Goal: Transaction & Acquisition: Purchase product/service

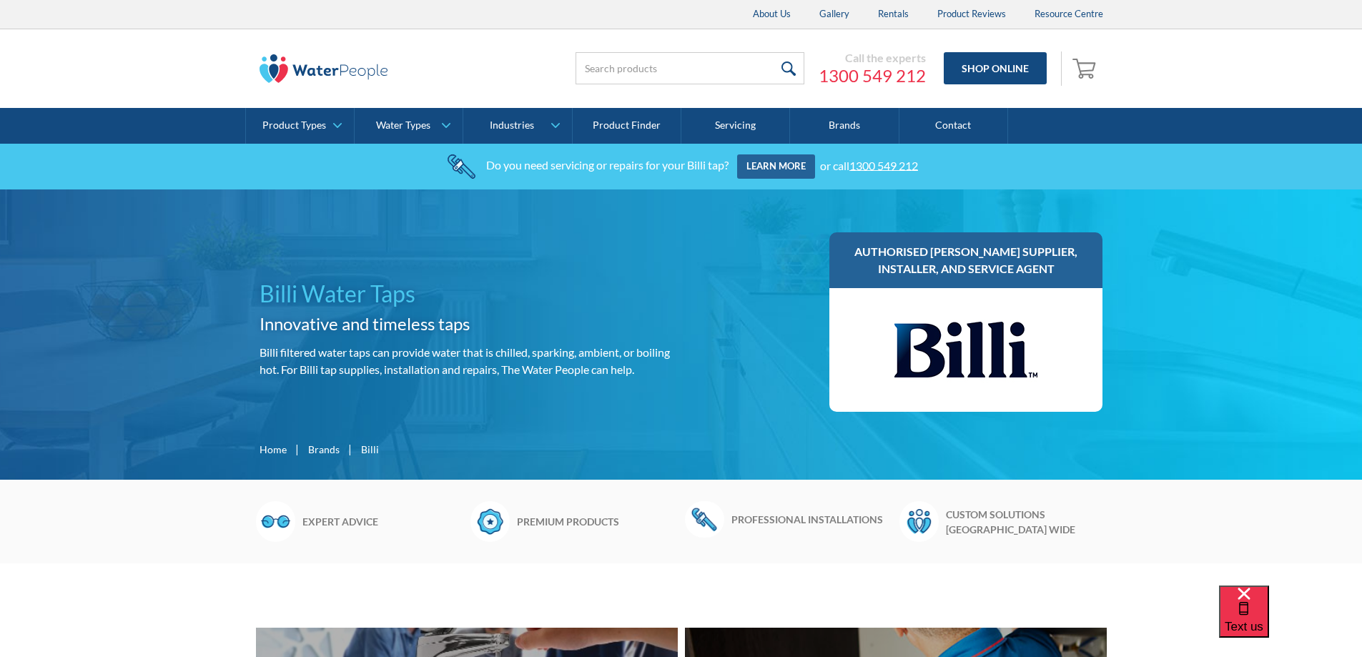
click at [563, 514] on h6 "Premium products" at bounding box center [597, 521] width 161 height 15
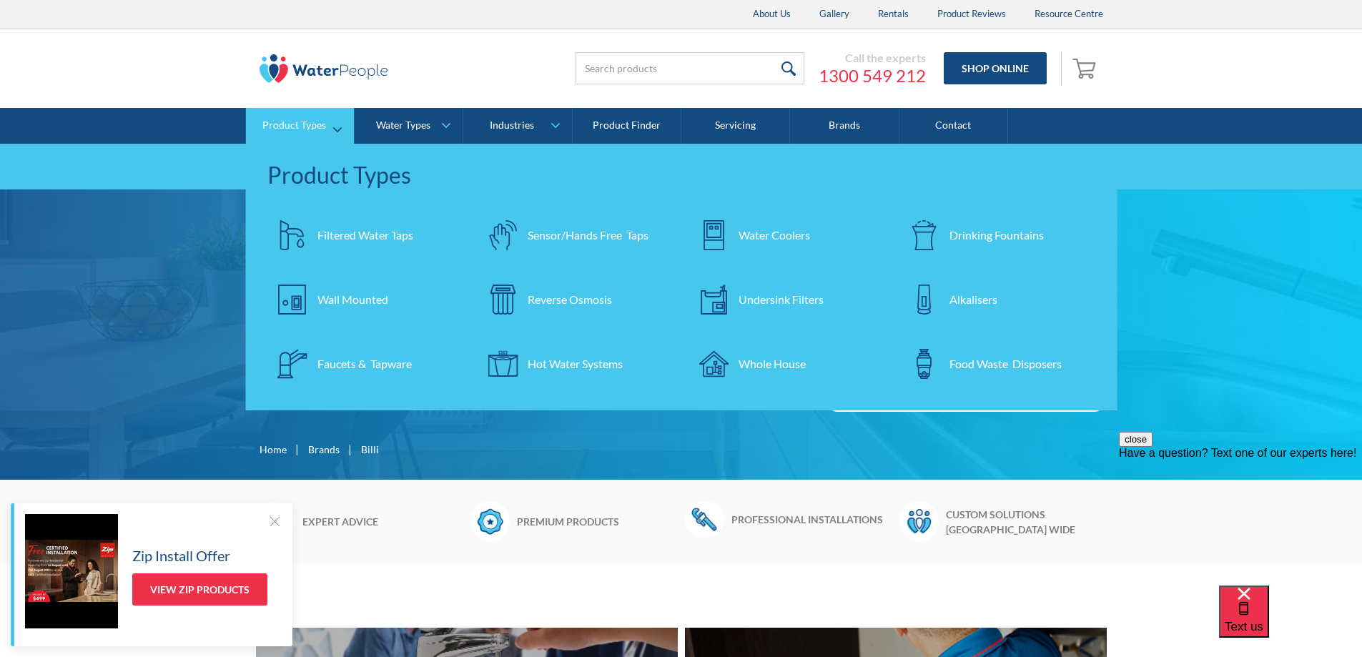
click at [390, 235] on div "Filtered Water Taps" at bounding box center [365, 235] width 96 height 17
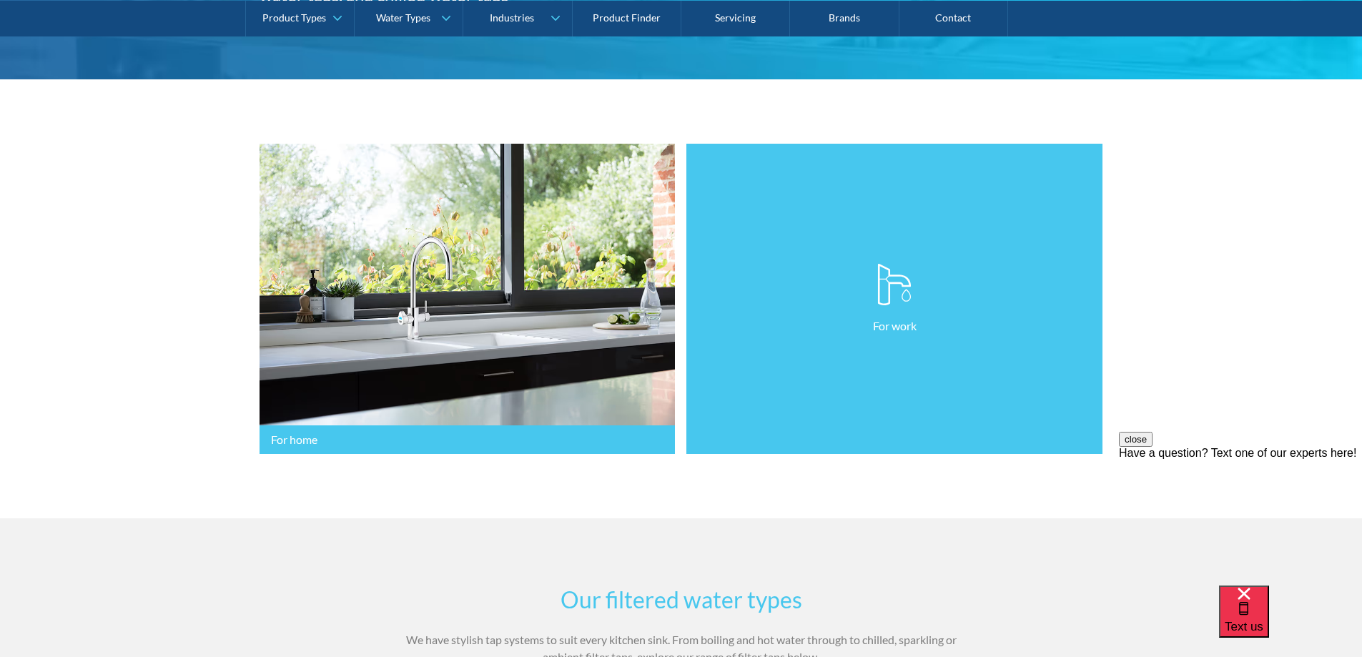
click at [866, 292] on link "For work" at bounding box center [894, 299] width 416 height 311
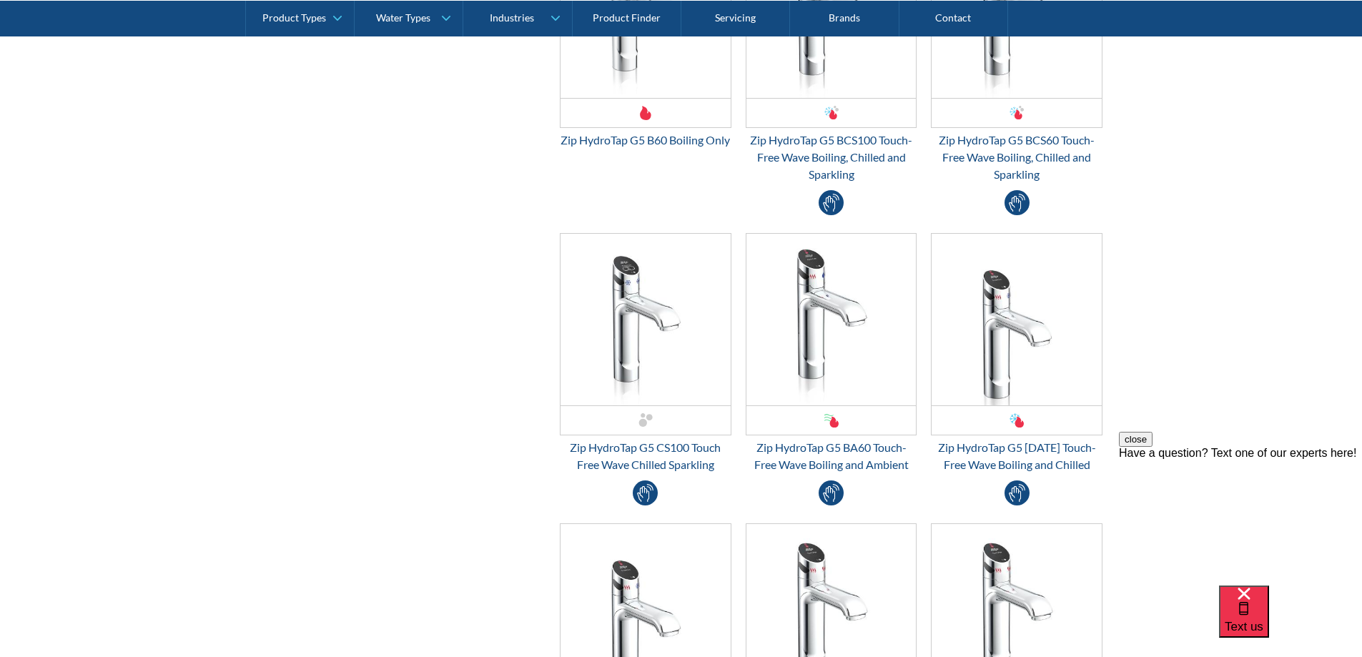
scroll to position [1573, 0]
